Goal: Information Seeking & Learning: Find specific fact

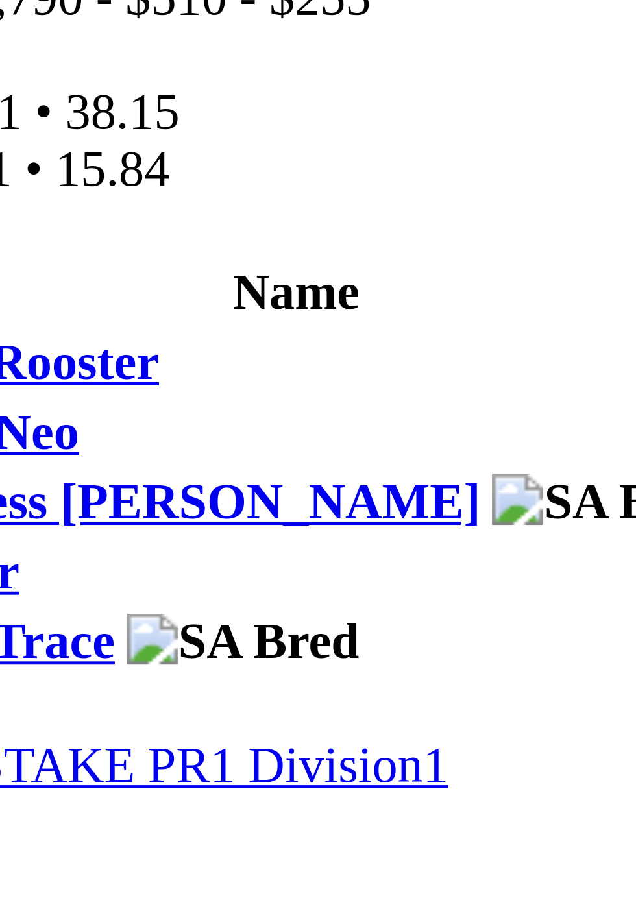
scroll to position [61, 0]
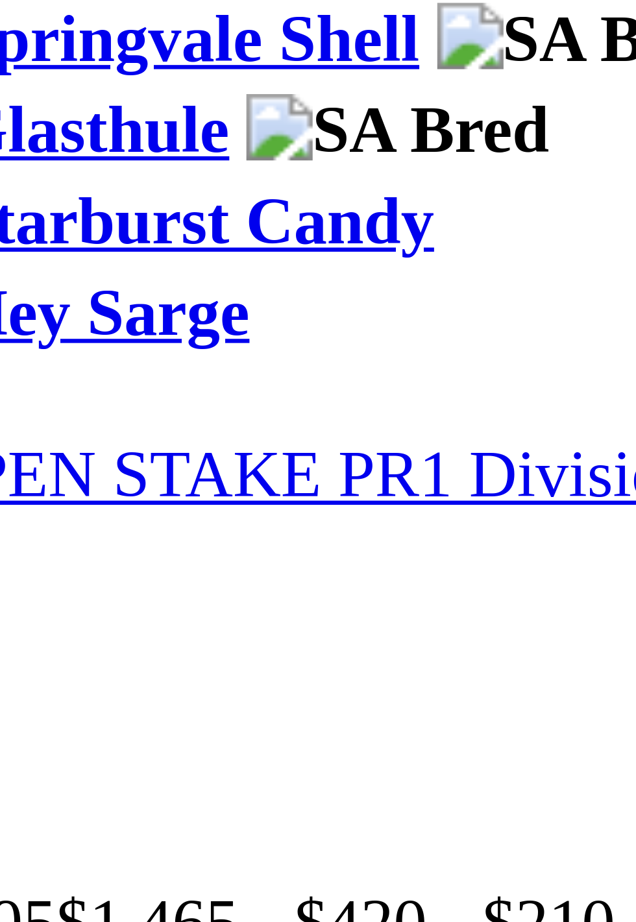
scroll to position [1493, 0]
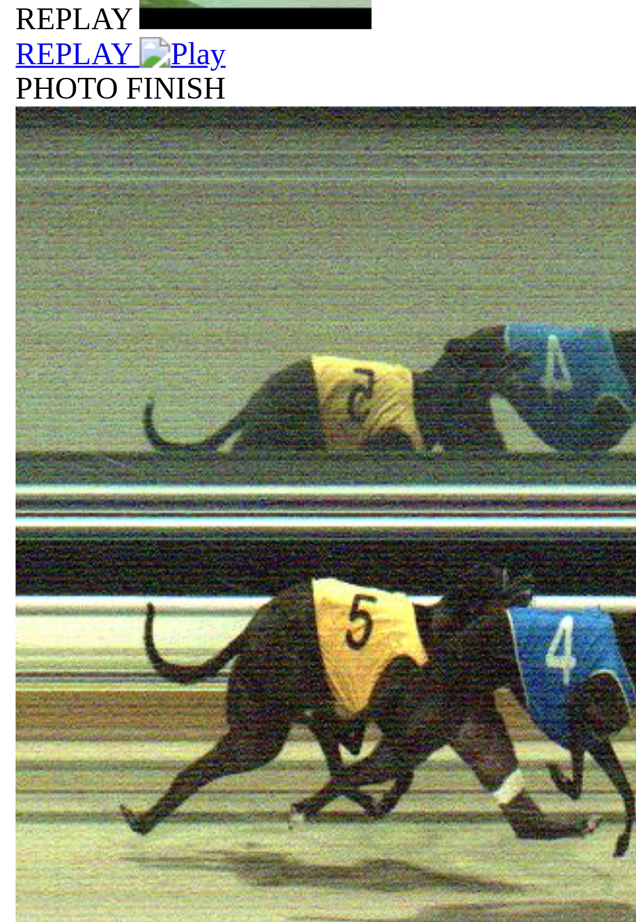
scroll to position [272, 0]
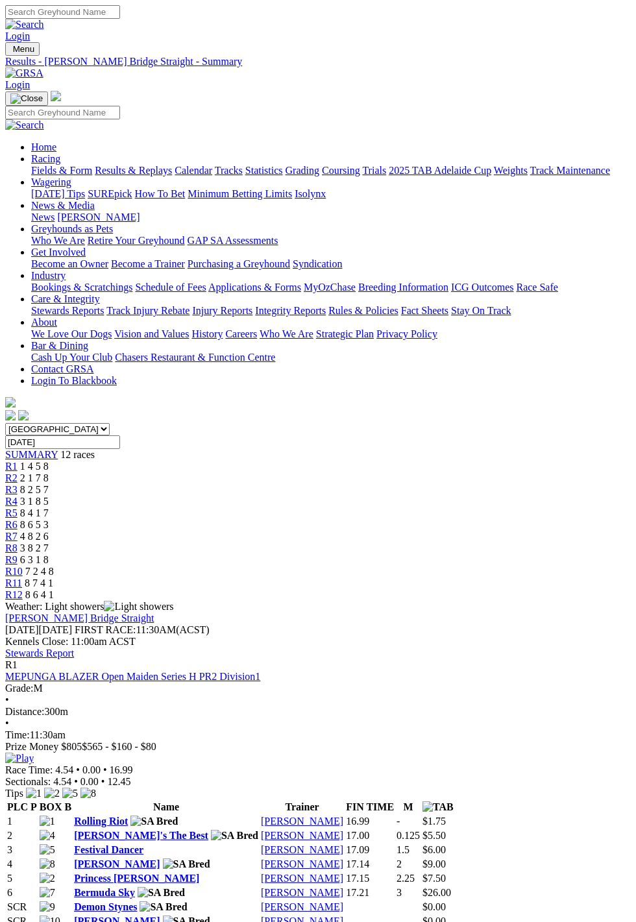
click at [343, 915] on link "Shelley Trengove" at bounding box center [302, 920] width 82 height 11
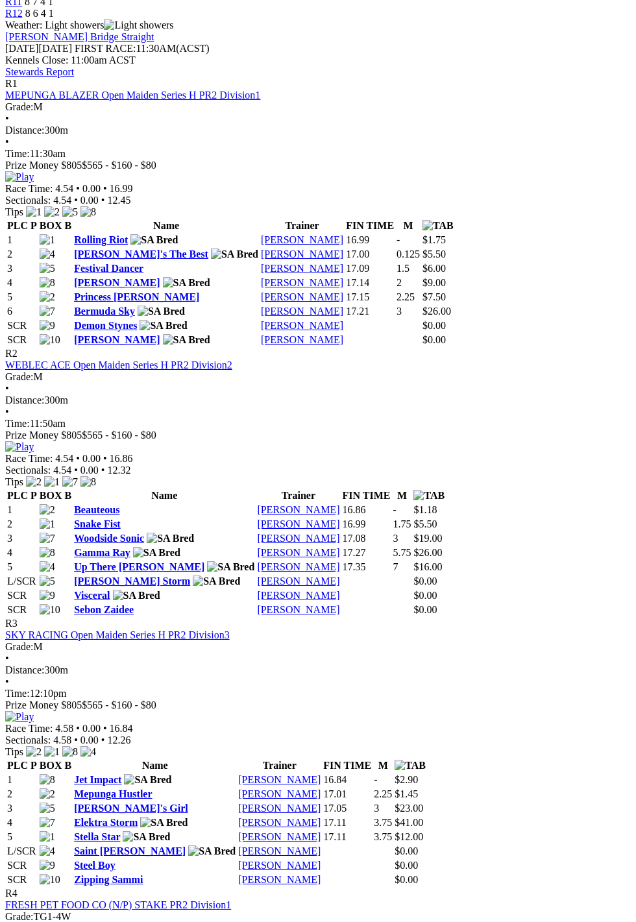
scroll to position [738, 0]
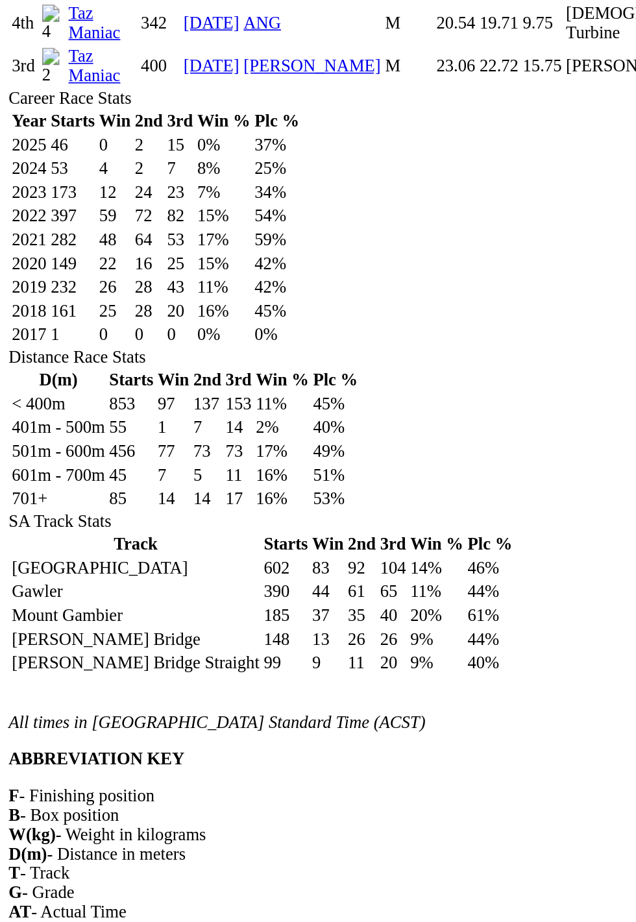
scroll to position [494, 0]
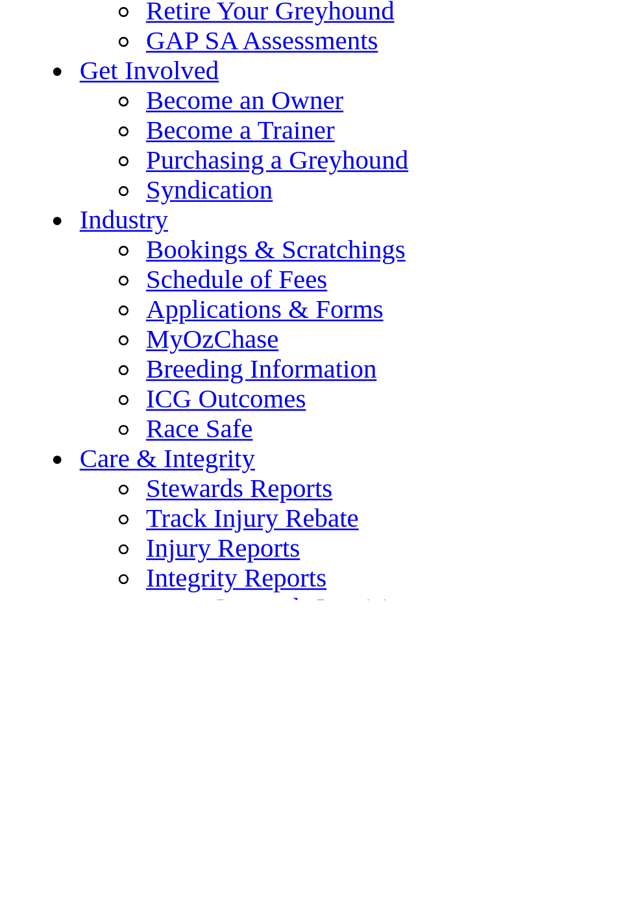
scroll to position [3868, 0]
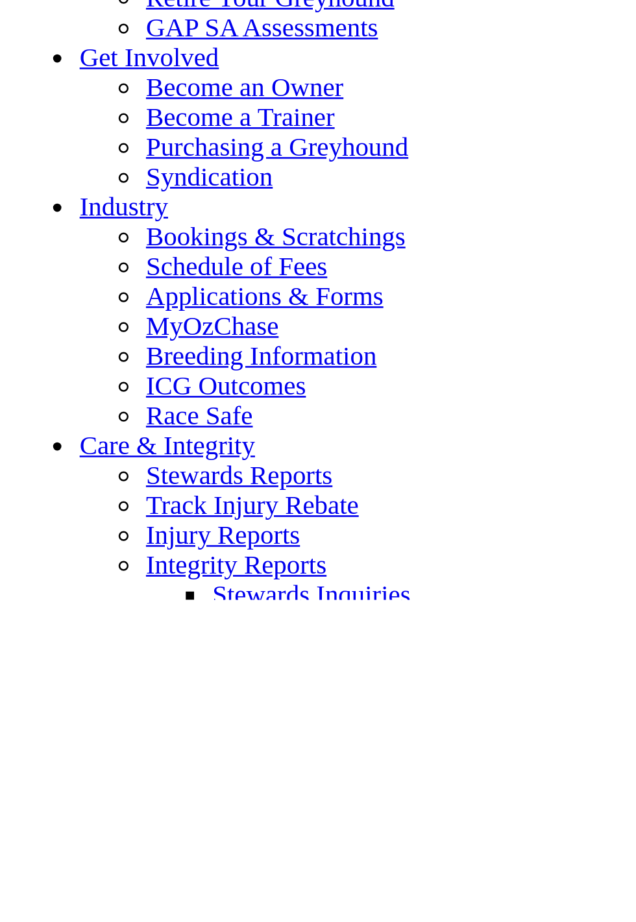
click at [173, 99] on div "Safe Drop" at bounding box center [139, 93] width 130 height 12
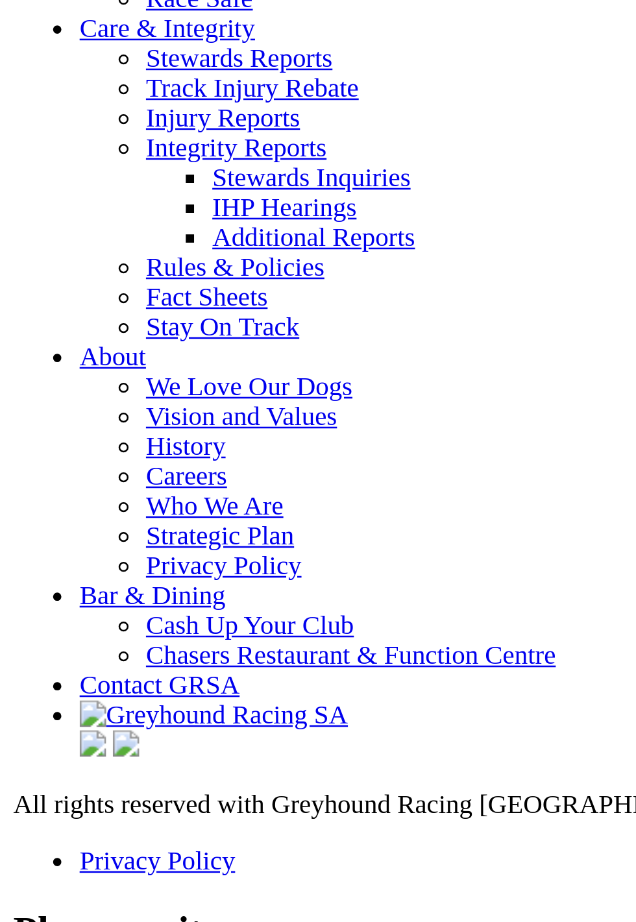
scroll to position [4585, 0]
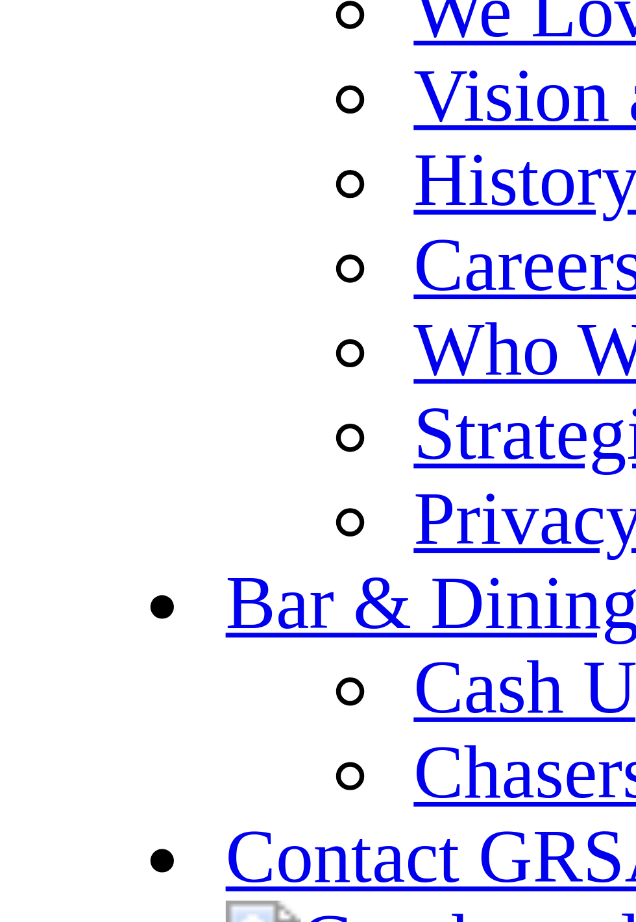
scroll to position [4583, 0]
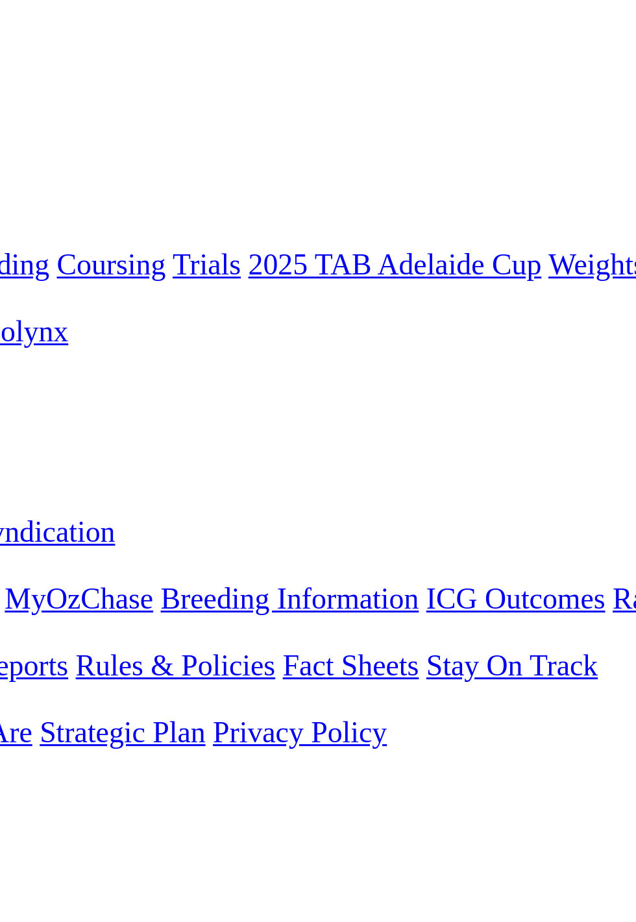
click at [34, 717] on link "2 7 1 4" at bounding box center [19, 722] width 29 height 11
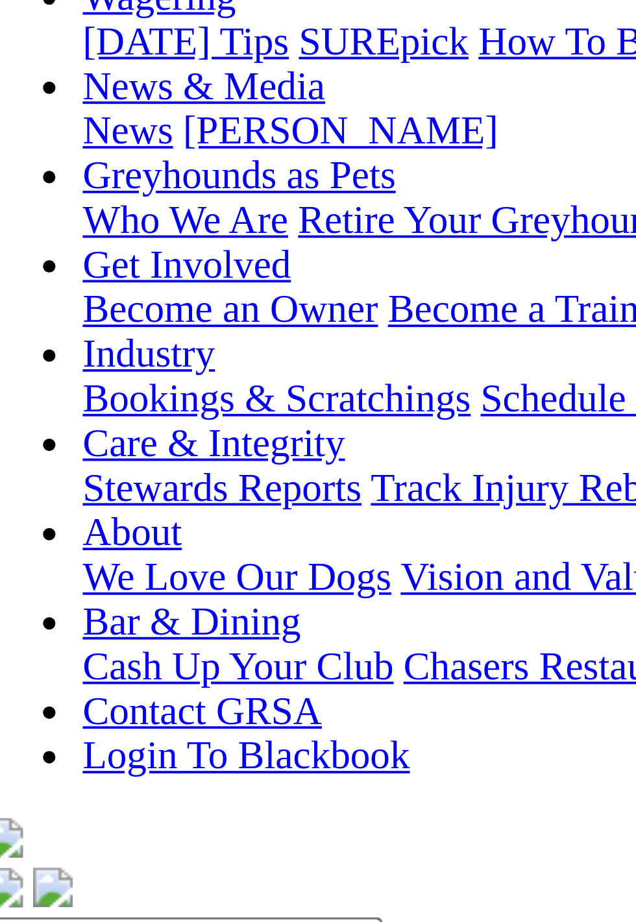
scroll to position [183, 0]
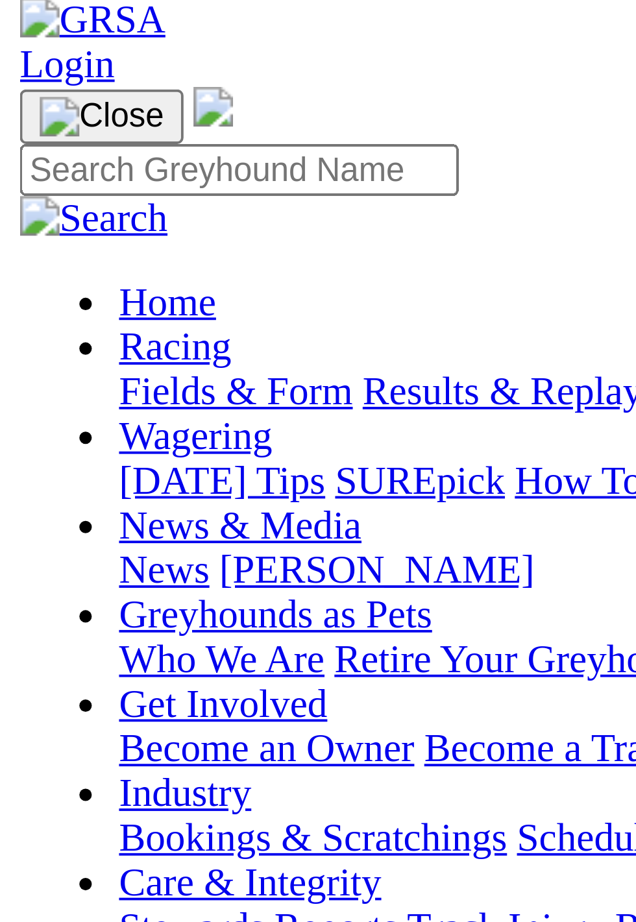
scroll to position [20, 0]
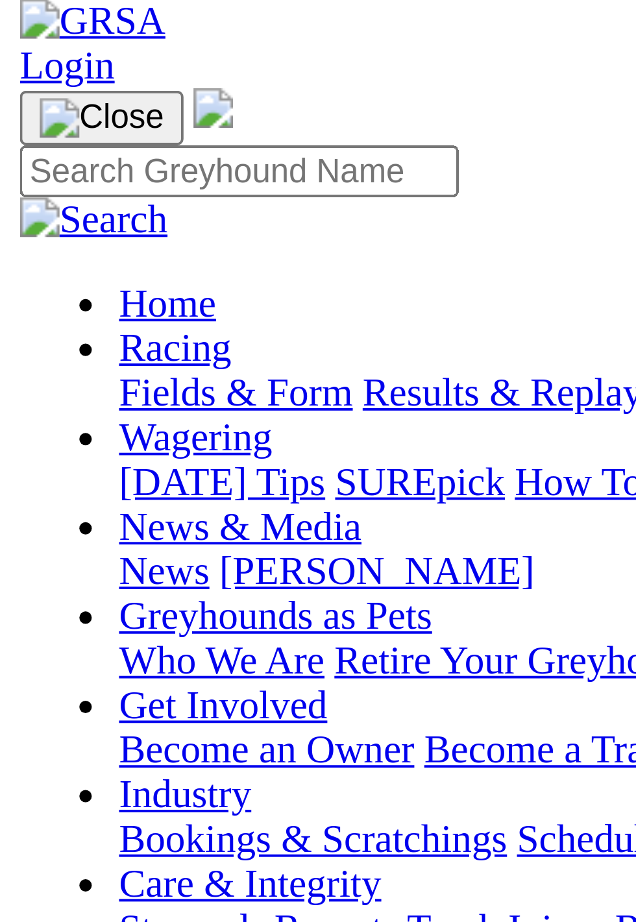
click at [18, 440] on link "R1" at bounding box center [11, 445] width 12 height 11
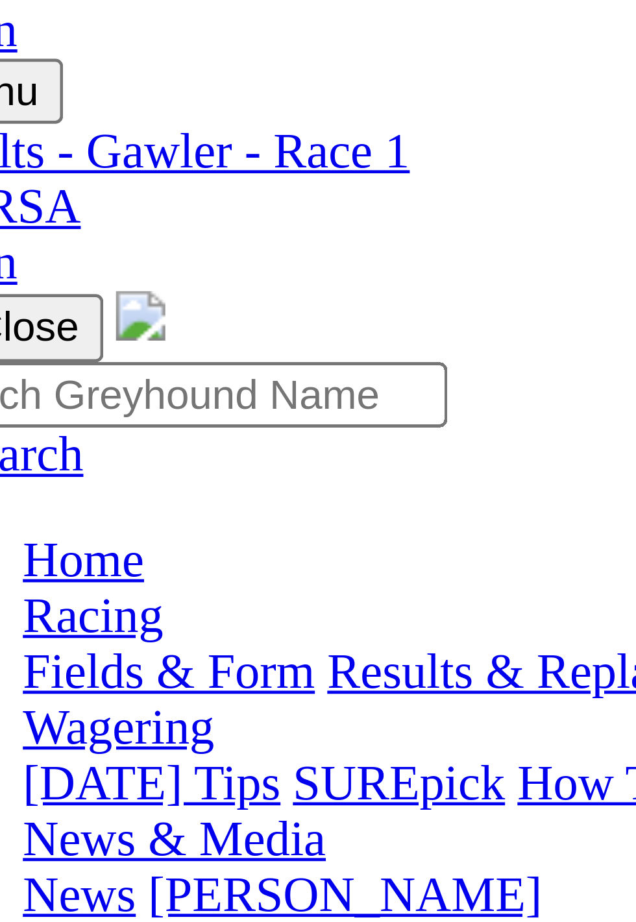
scroll to position [28, 0]
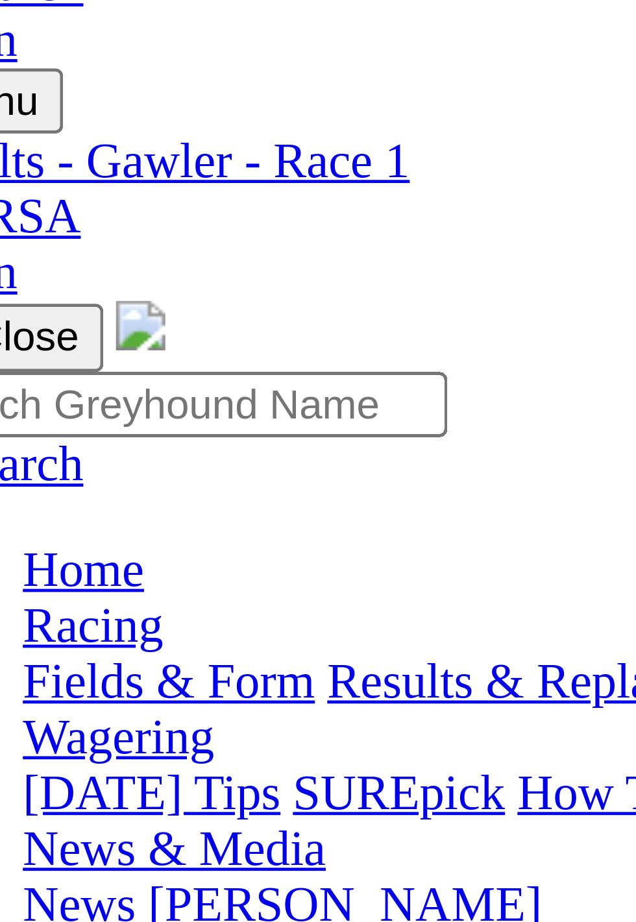
click at [136, 444] on div "R2 1 8 2 5" at bounding box center [317, 450] width 625 height 12
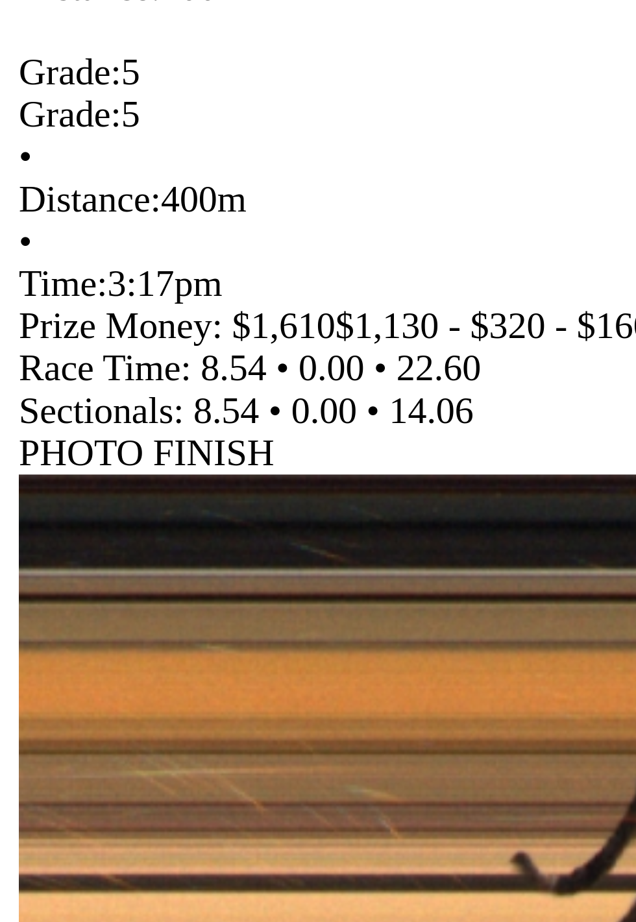
scroll to position [234, 0]
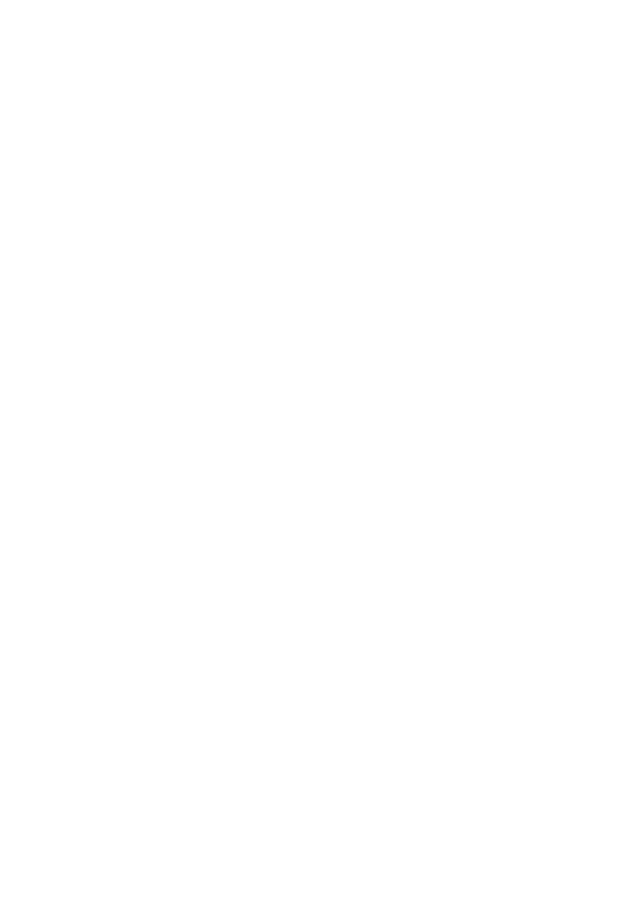
scroll to position [976, 0]
click at [556, 856] on div "R11" at bounding box center [317, 862] width 625 height 12
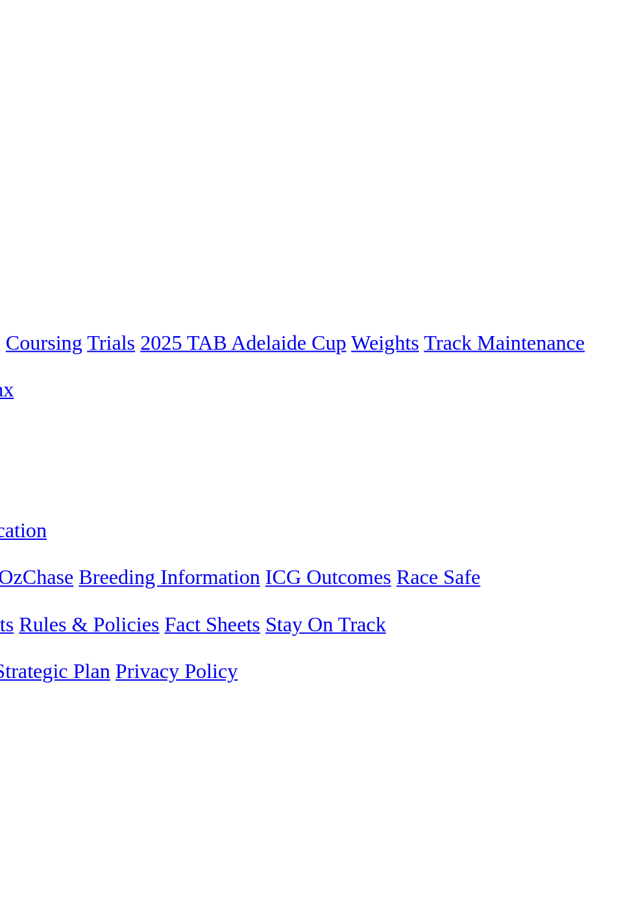
scroll to position [0, 0]
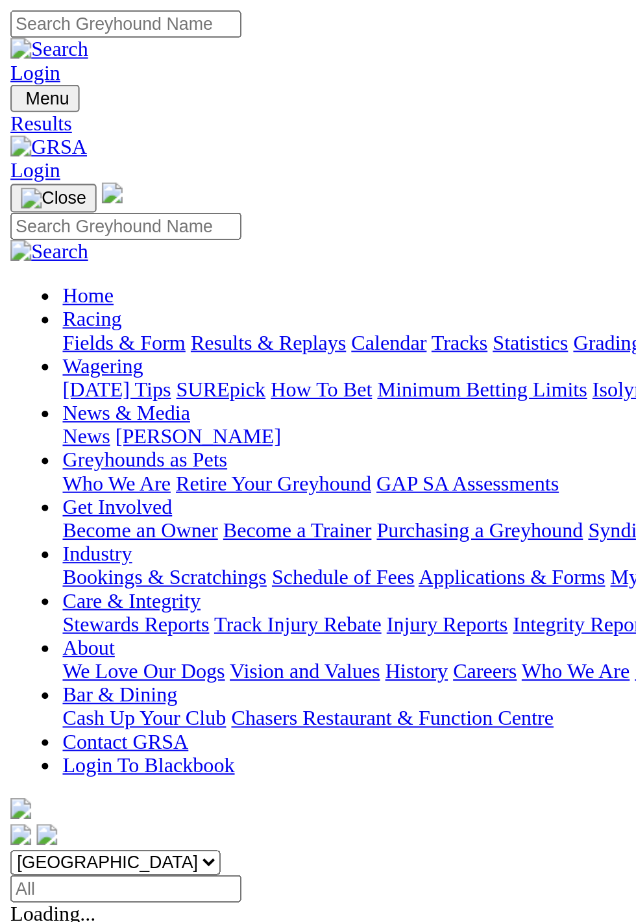
click at [166, 636] on div "Gawler [DATE]" at bounding box center [317, 647] width 625 height 23
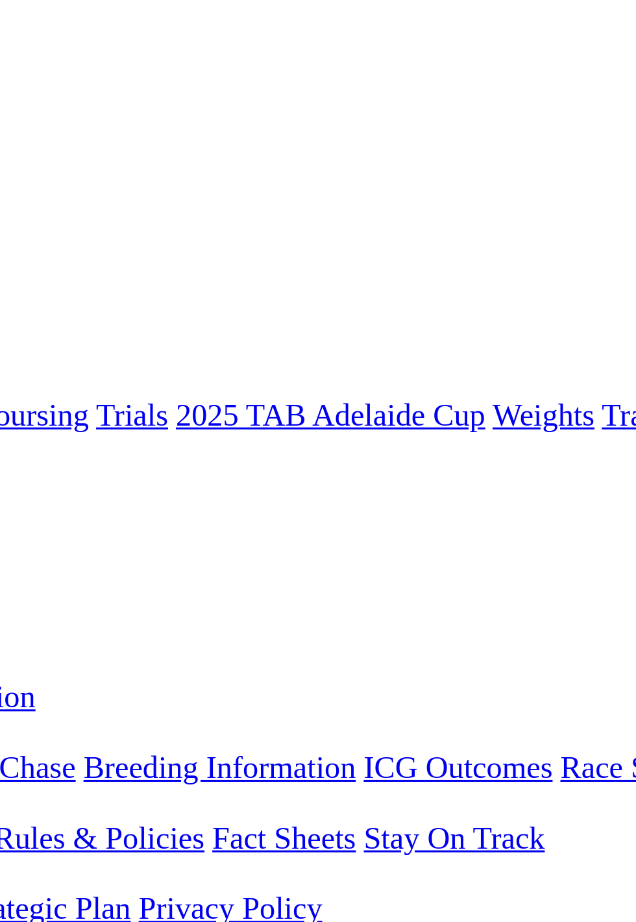
click at [34, 764] on link "1 8 2 3" at bounding box center [19, 769] width 29 height 11
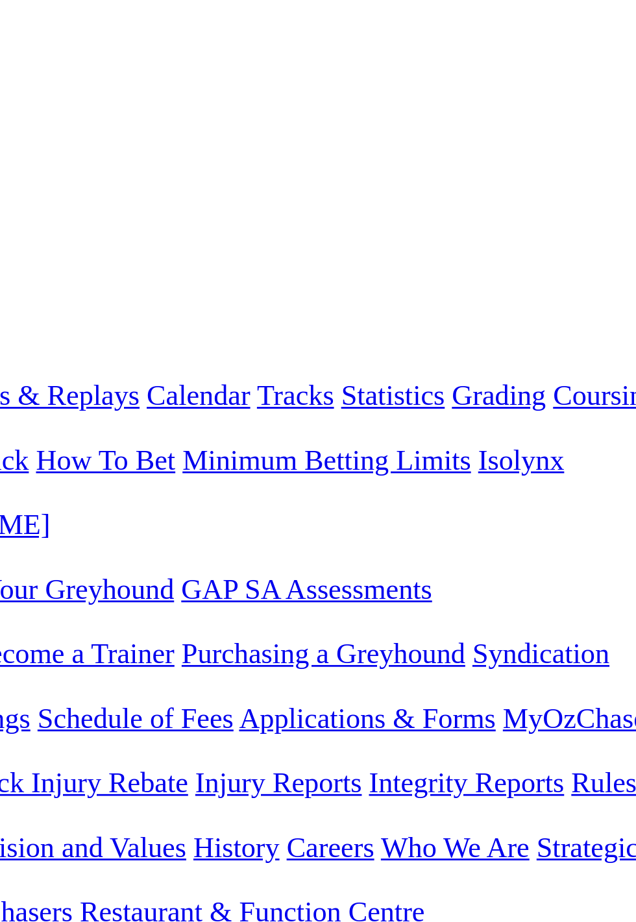
scroll to position [14, 0]
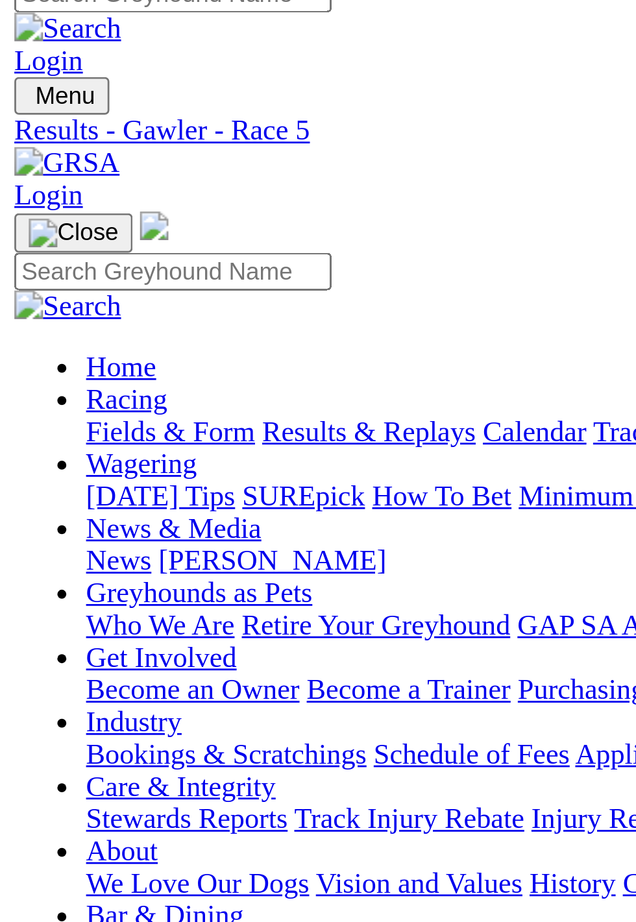
click at [18, 446] on span "R1" at bounding box center [11, 451] width 12 height 11
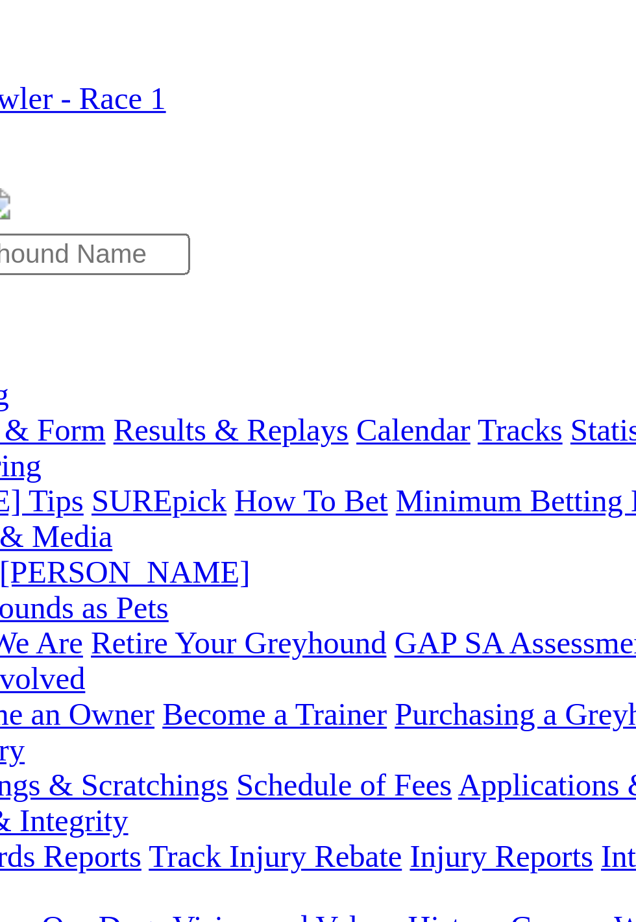
scroll to position [14, 0]
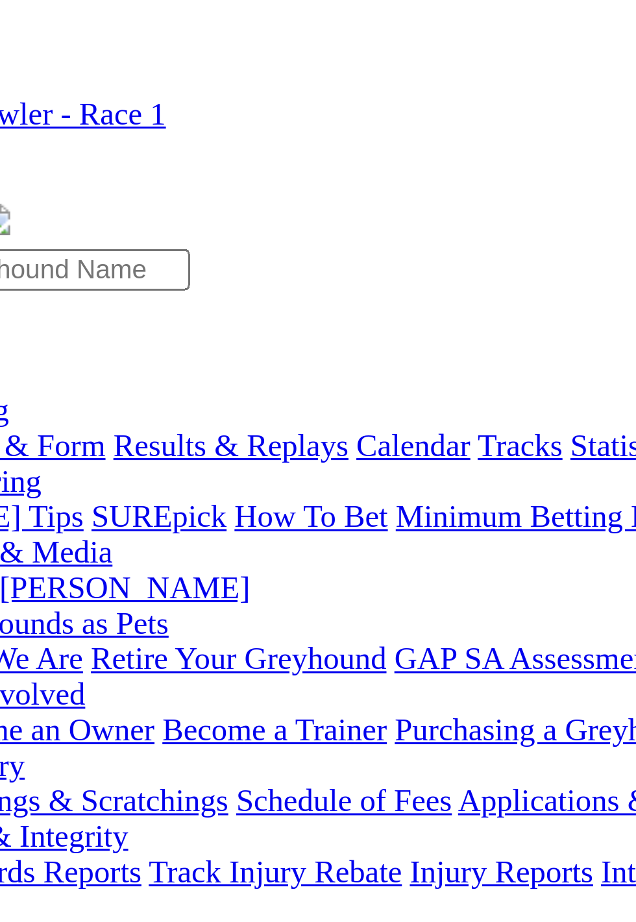
click at [49, 458] on span "1 8 2 5" at bounding box center [34, 463] width 29 height 11
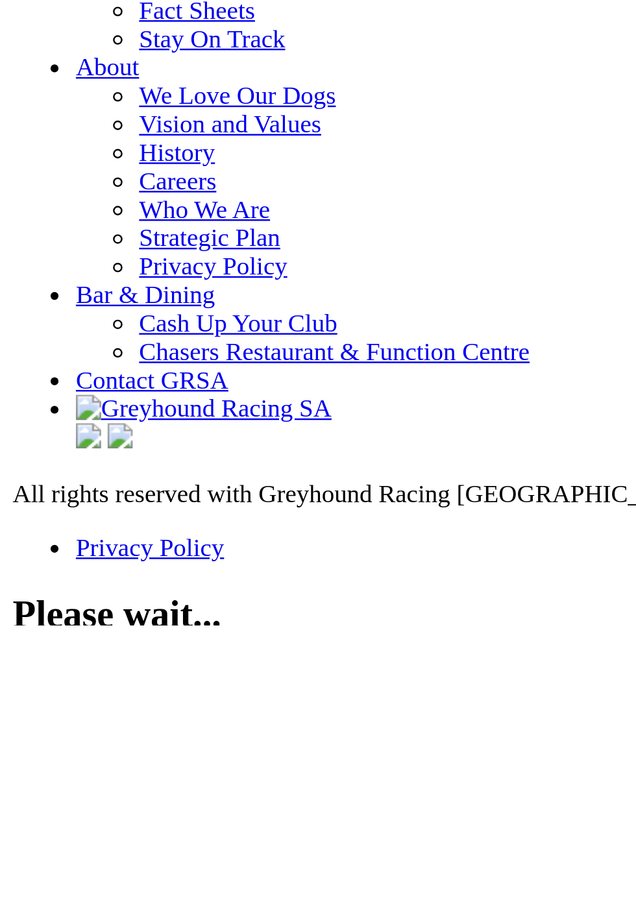
scroll to position [4171, 0]
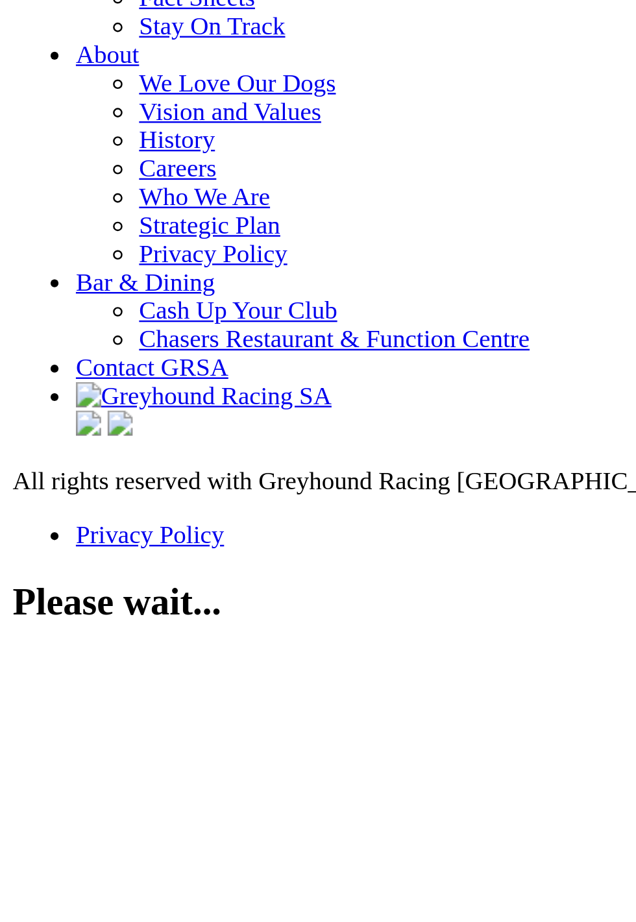
click at [57, 144] on link "Results & Replays" at bounding box center [95, 138] width 77 height 11
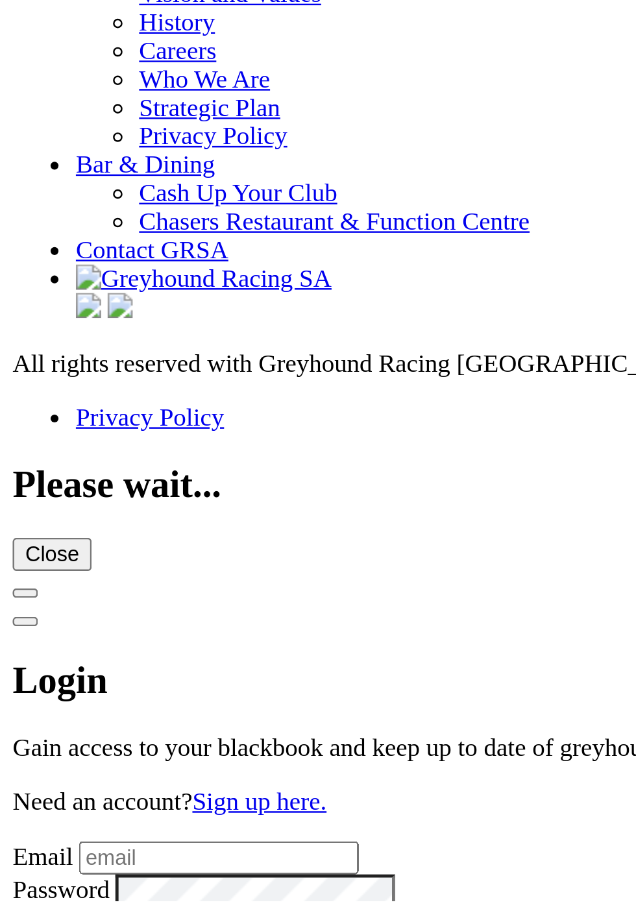
scroll to position [4345, 0]
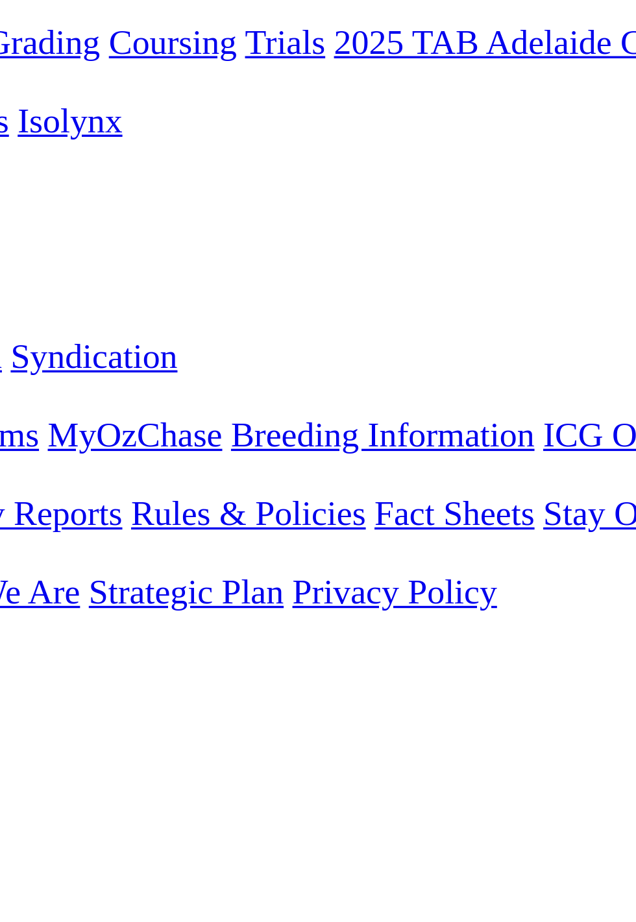
click at [453, 904] on div "8 2 1 5" at bounding box center [317, 910] width 625 height 12
click at [34, 834] on link "1 2 8 6" at bounding box center [19, 839] width 29 height 11
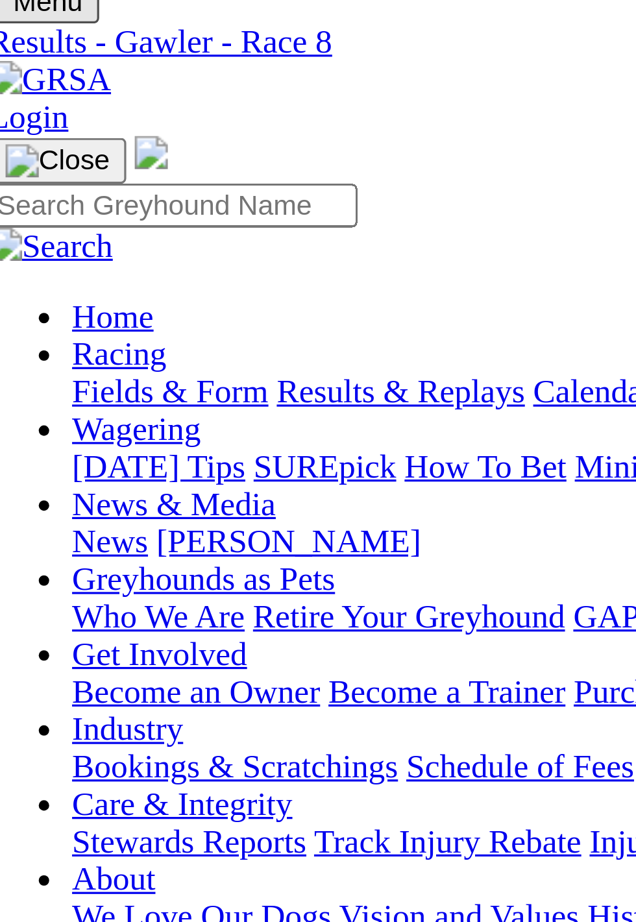
scroll to position [6, 0]
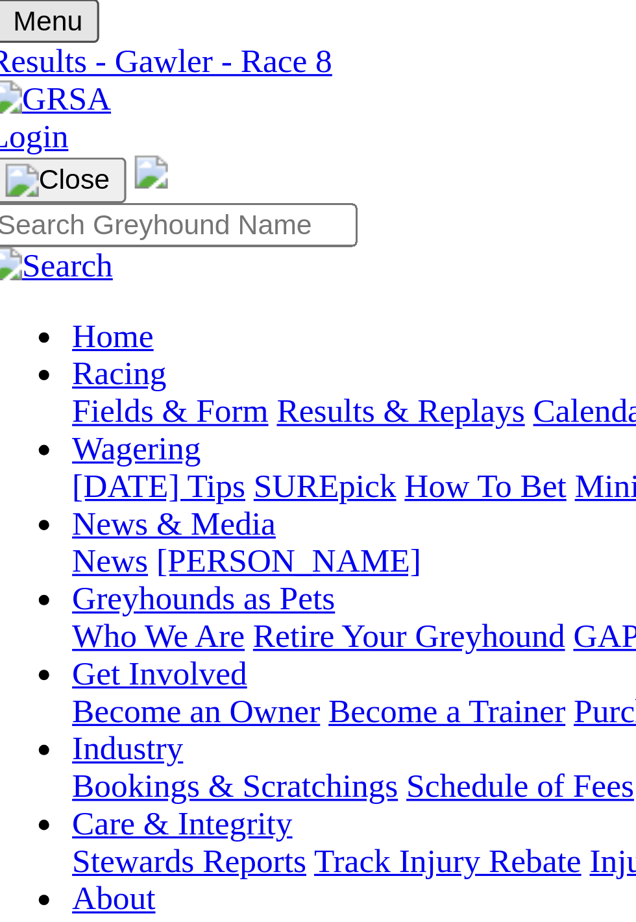
click at [18, 477] on link "R3" at bounding box center [11, 482] width 12 height 11
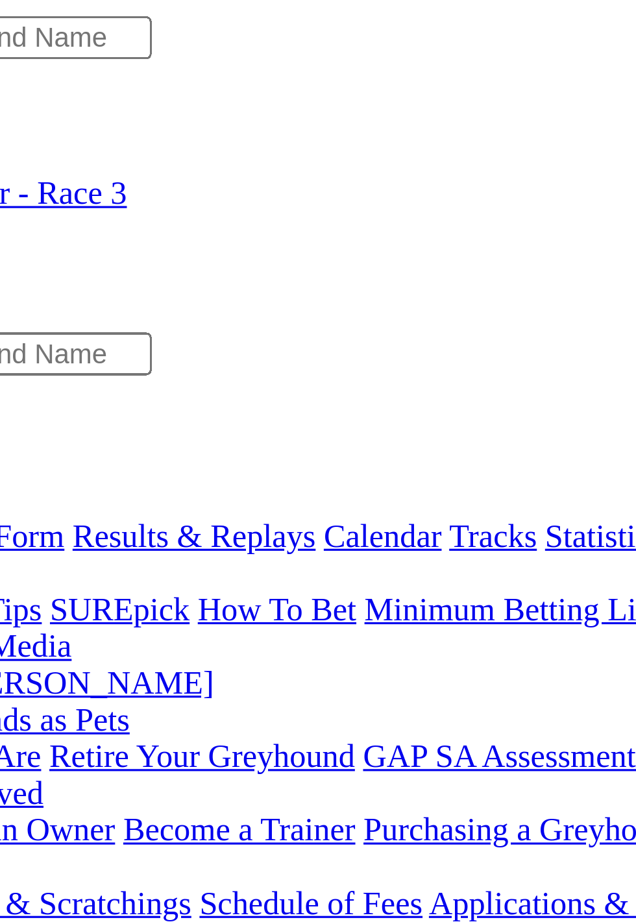
click at [18, 496] on span "R4" at bounding box center [11, 501] width 12 height 11
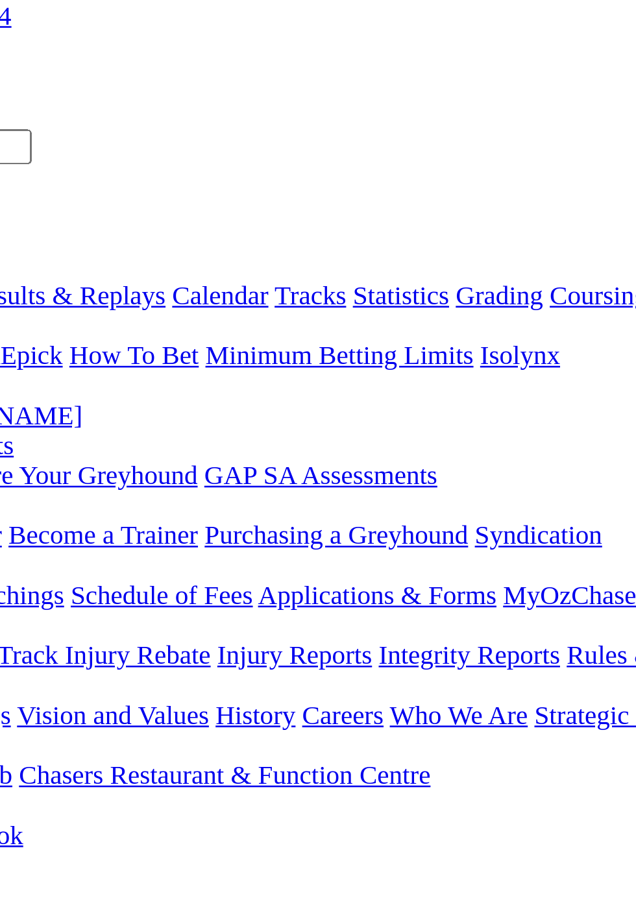
click at [49, 507] on span "1 8 2 3" at bounding box center [34, 512] width 29 height 11
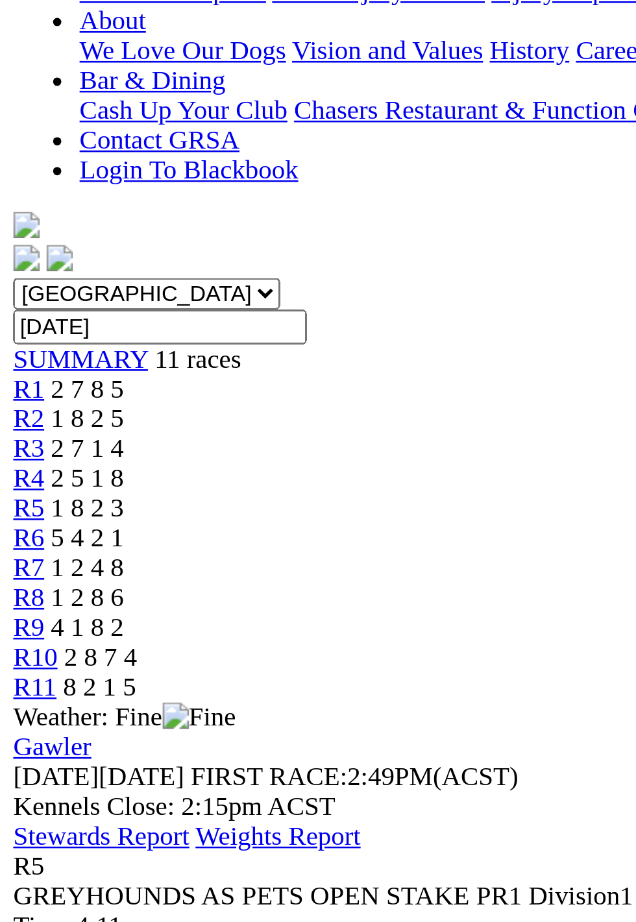
scroll to position [19, 0]
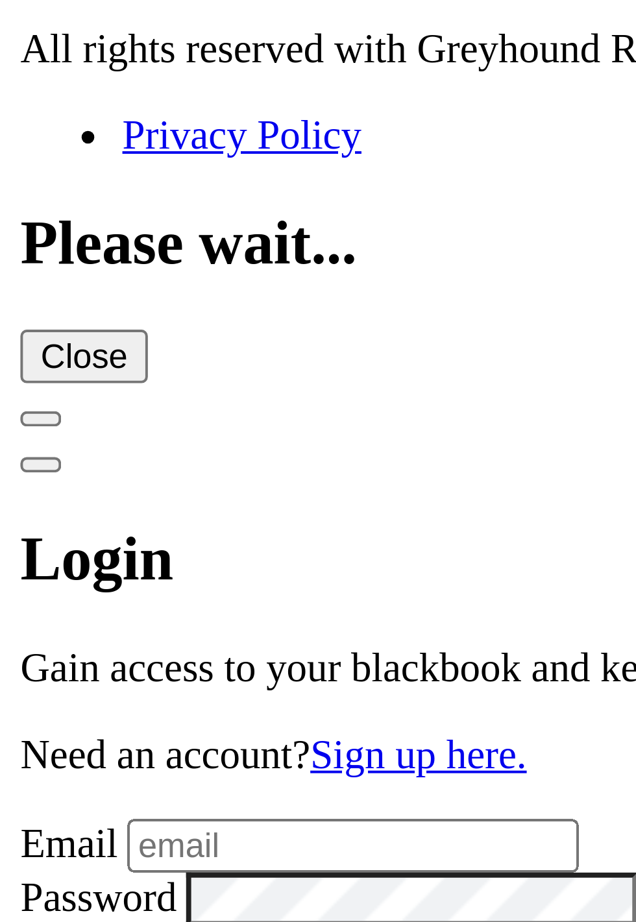
scroll to position [4653, 0]
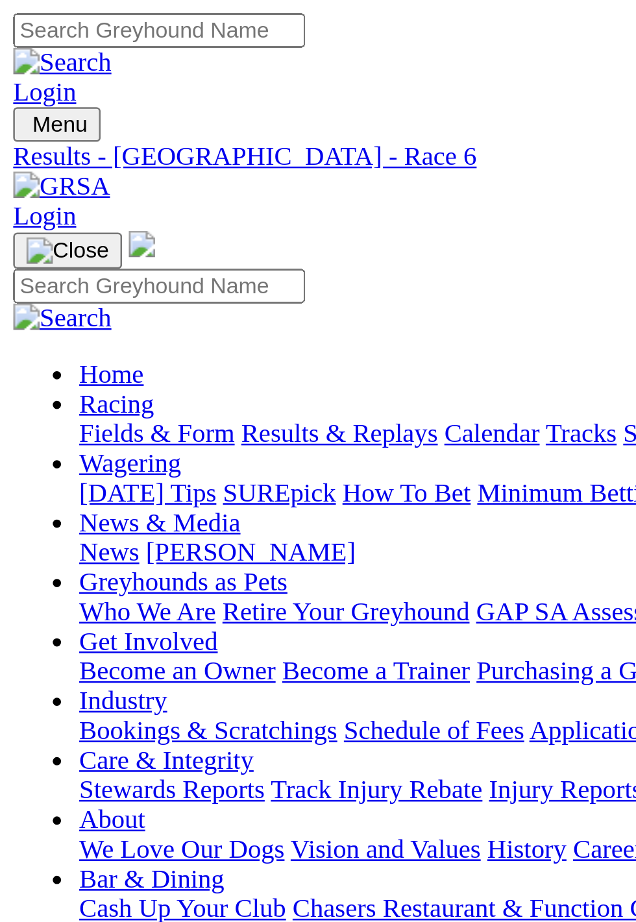
click at [10, 52] on img "Toggle navigation" at bounding box center [10, 52] width 0 height 0
click at [112, 176] on link "Results & Replays" at bounding box center [133, 170] width 77 height 11
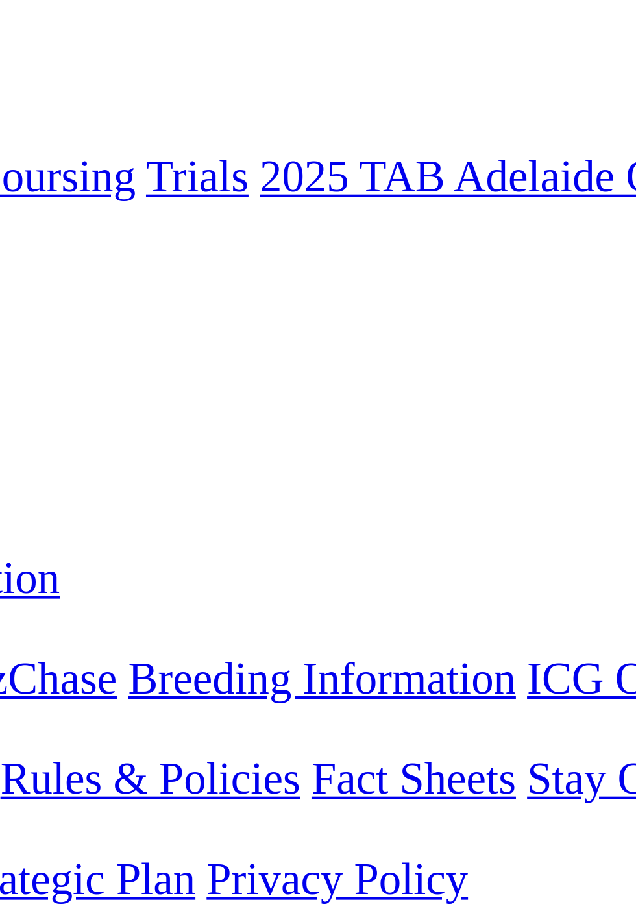
click at [34, 694] on link "1 8 2 5" at bounding box center [19, 699] width 29 height 11
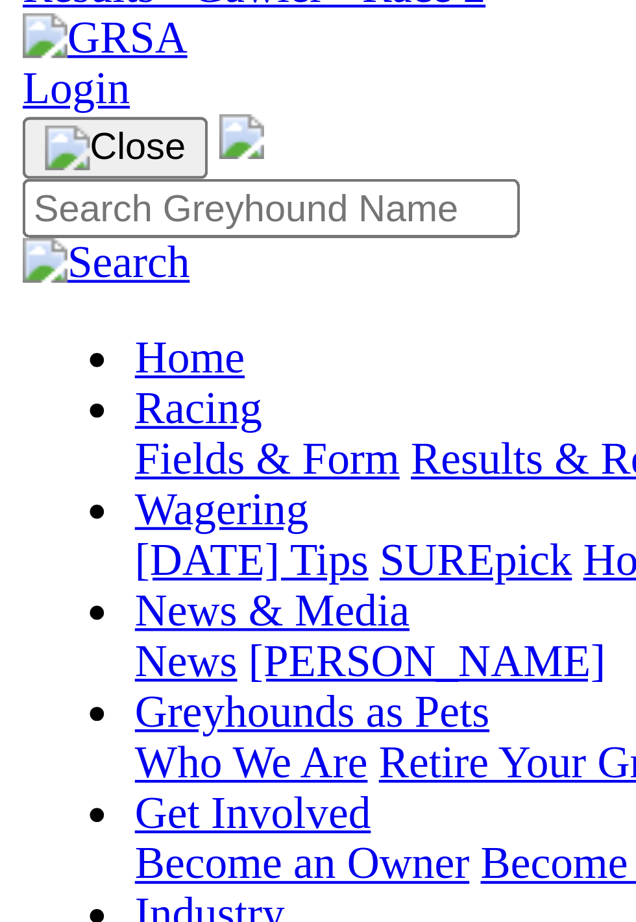
click at [115, 671] on div "Time: 3:17pm" at bounding box center [317, 677] width 625 height 12
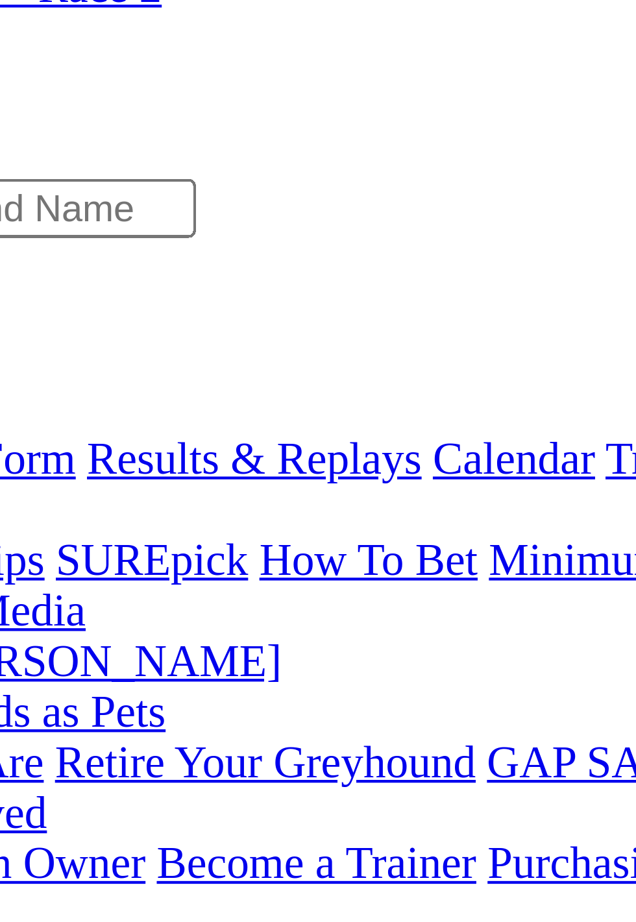
click at [18, 484] on link "R3" at bounding box center [11, 489] width 12 height 11
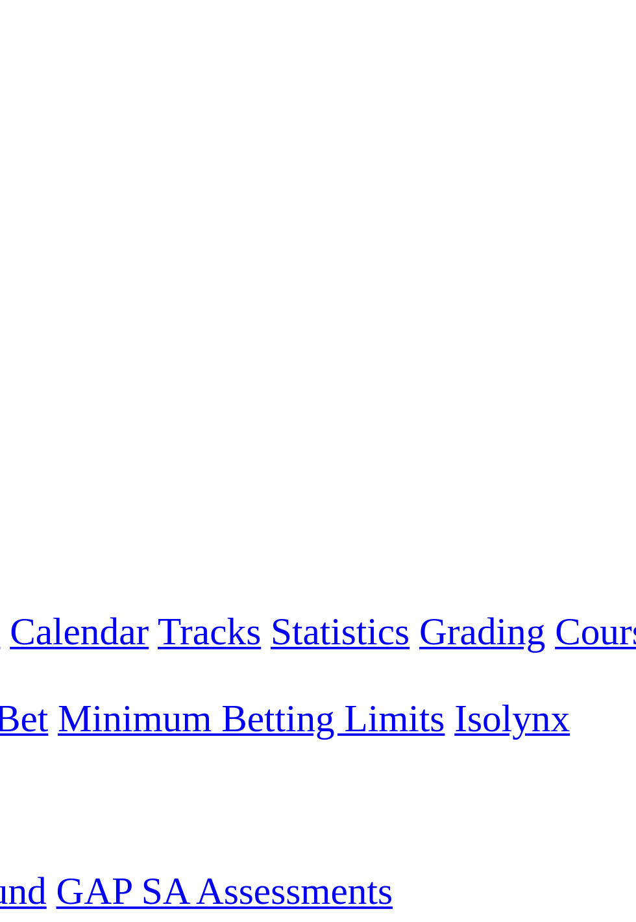
click at [18, 496] on link "R4" at bounding box center [11, 501] width 12 height 11
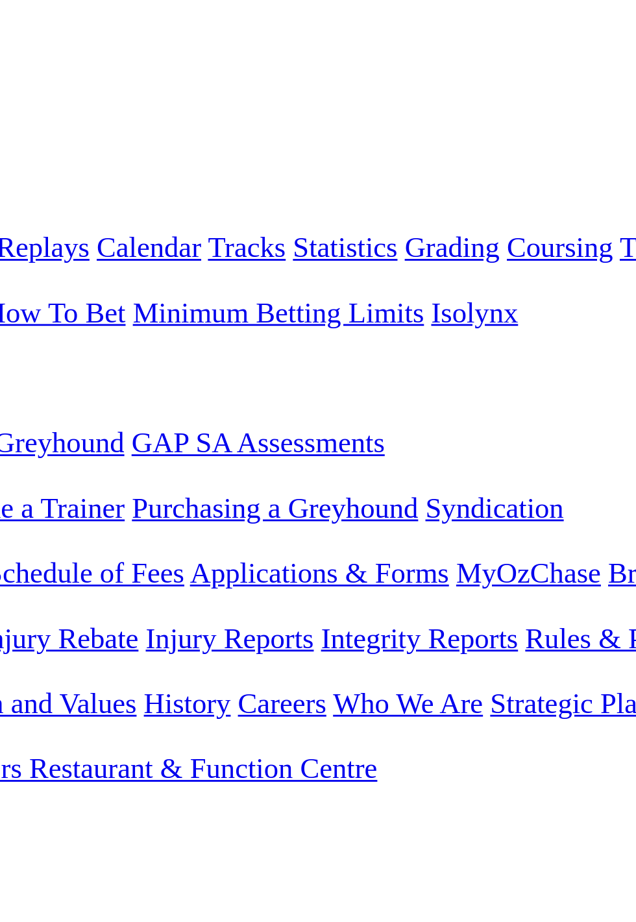
click at [291, 519] on div "R6 5 4 2 1" at bounding box center [317, 525] width 625 height 12
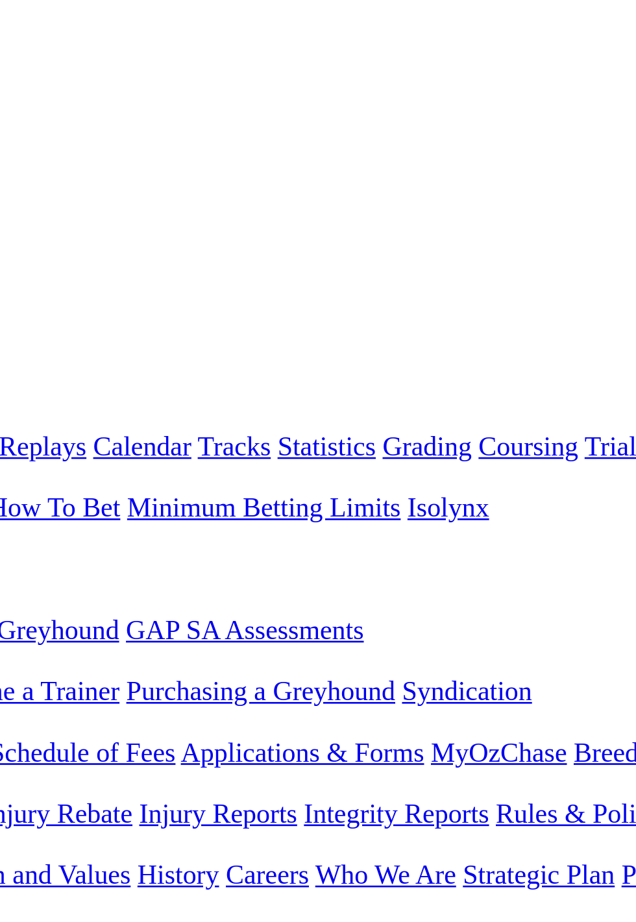
click at [18, 531] on link "R7" at bounding box center [11, 536] width 12 height 11
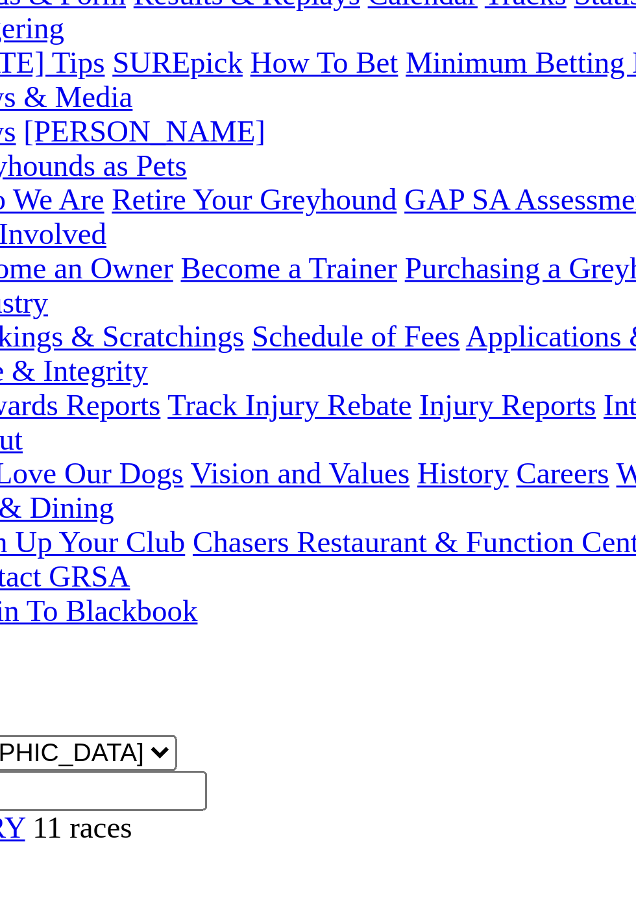
scroll to position [8, 0]
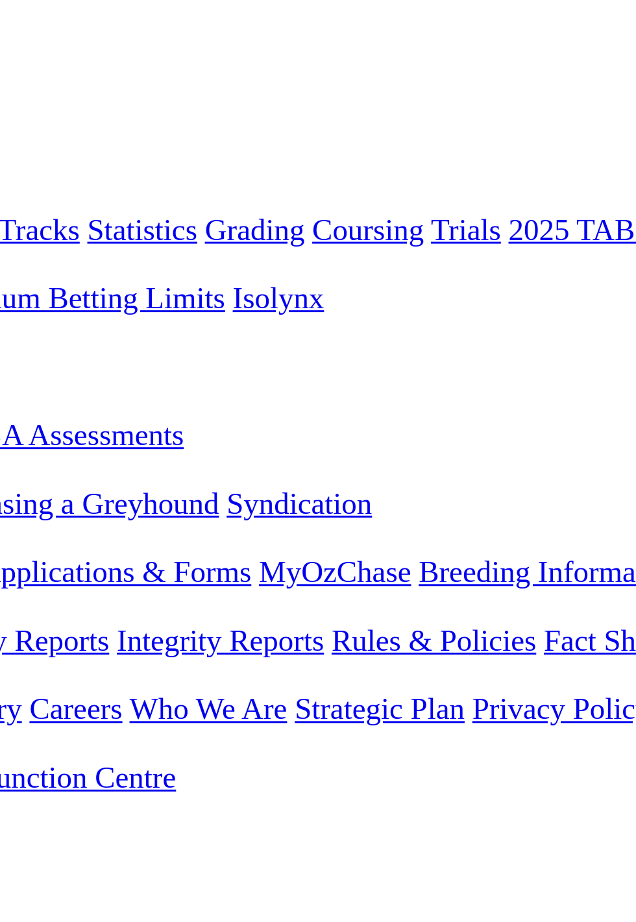
click at [18, 535] on span "R8" at bounding box center [11, 540] width 12 height 11
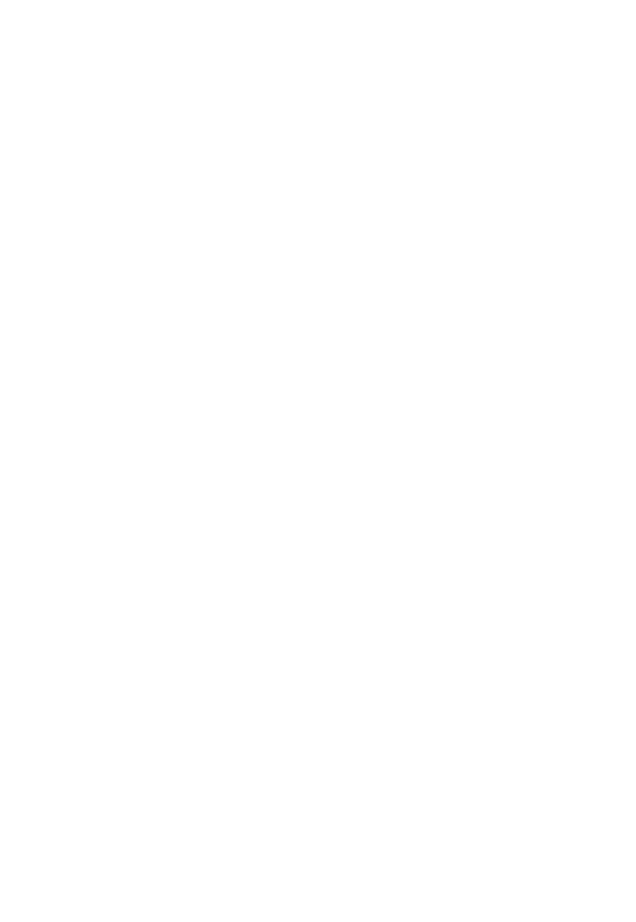
click at [49, 554] on span "4 1 8 2" at bounding box center [34, 559] width 29 height 11
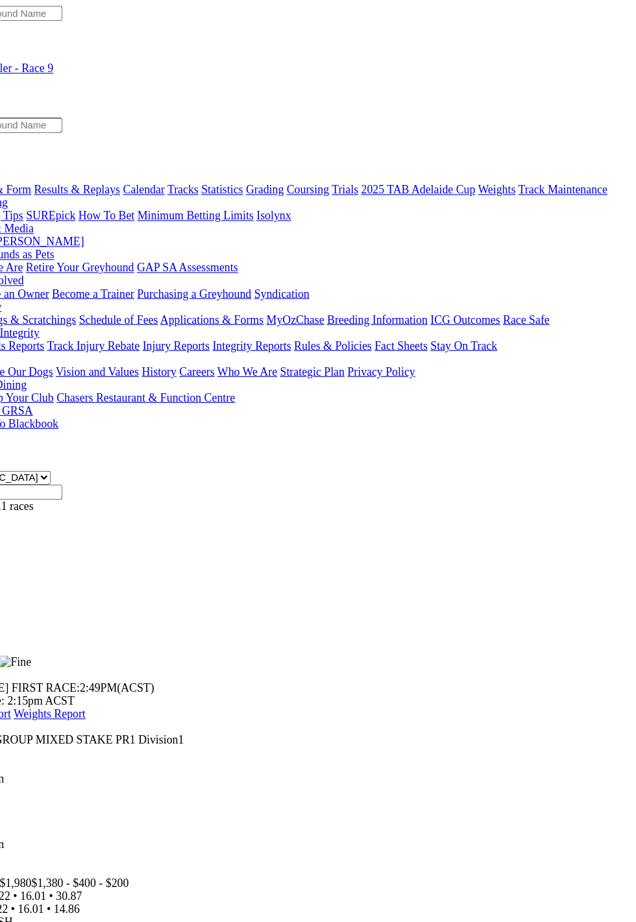
click at [49, 554] on span "4 1 8 2" at bounding box center [34, 559] width 29 height 11
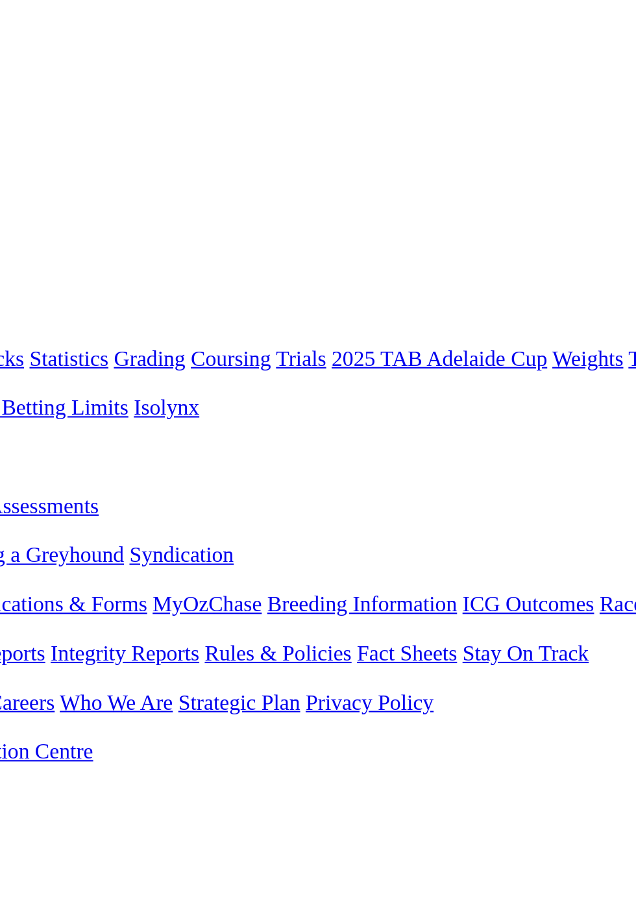
click at [509, 577] on div "R11 8 2 1 5" at bounding box center [317, 583] width 625 height 12
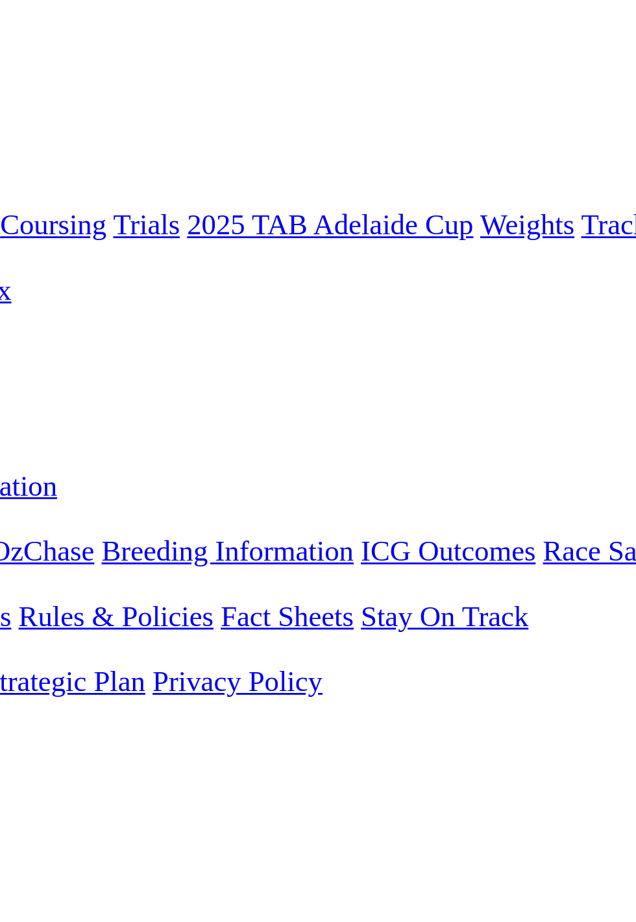
click at [23, 566] on link "R10" at bounding box center [14, 571] width 18 height 11
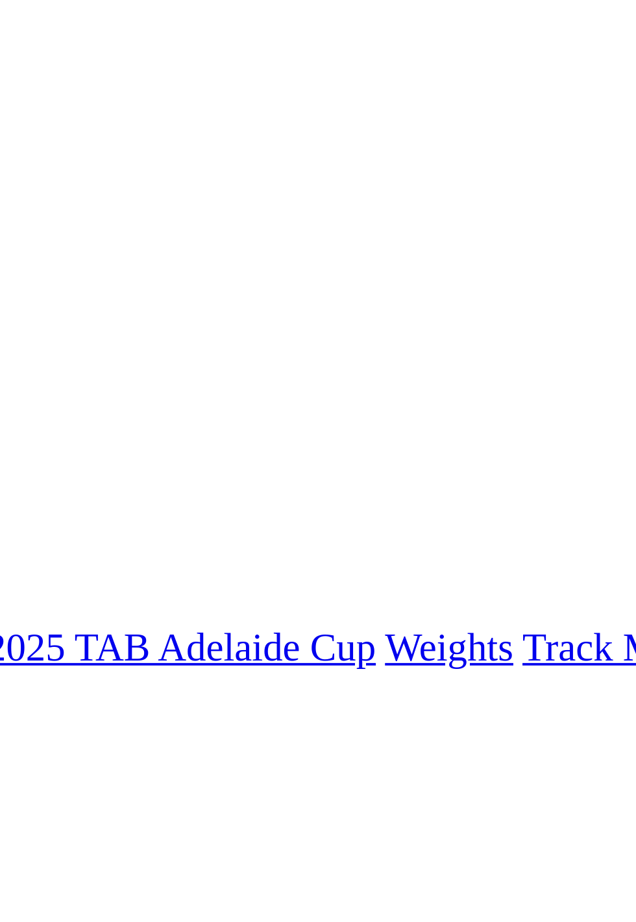
click at [18, 554] on span "R9" at bounding box center [11, 559] width 12 height 11
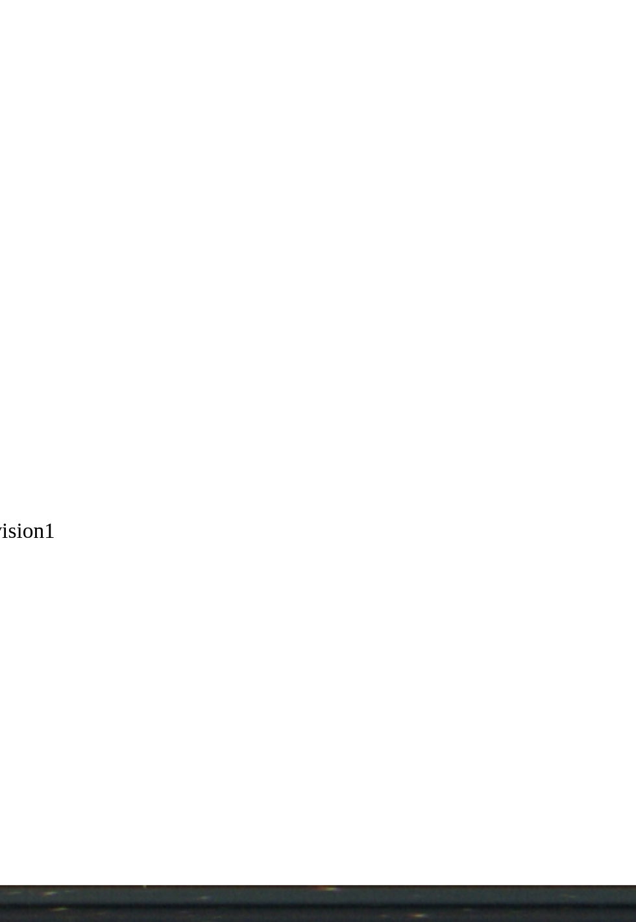
scroll to position [9, 0]
